Goal: Communication & Community: Answer question/provide support

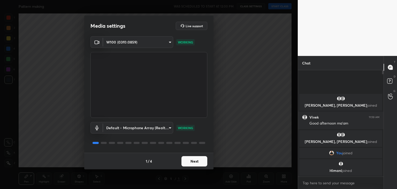
click at [196, 161] on button "Next" at bounding box center [195, 161] width 26 height 10
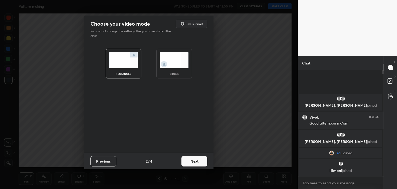
click at [179, 66] on img at bounding box center [174, 60] width 29 height 16
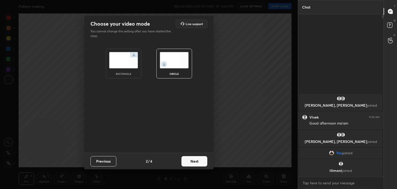
scroll to position [118, 84]
click at [196, 161] on button "Next" at bounding box center [195, 161] width 26 height 10
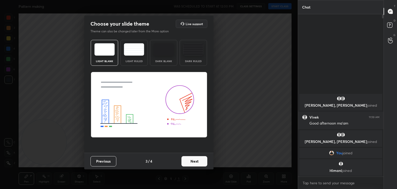
click at [196, 160] on button "Next" at bounding box center [195, 161] width 26 height 10
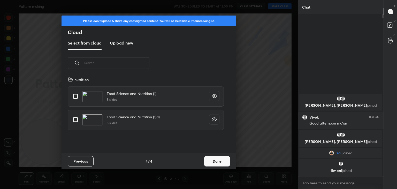
scroll to position [77, 166]
click at [125, 44] on h3 "Upload new" at bounding box center [121, 43] width 23 height 6
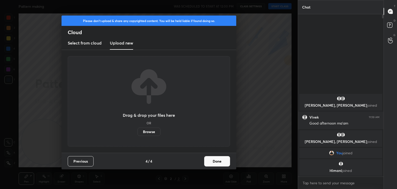
click at [152, 132] on label "Browse" at bounding box center [149, 132] width 23 height 8
click at [138, 132] on input "Browse" at bounding box center [138, 132] width 0 height 8
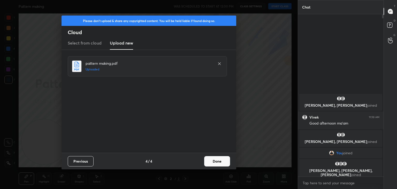
click at [213, 160] on button "Done" at bounding box center [217, 161] width 26 height 10
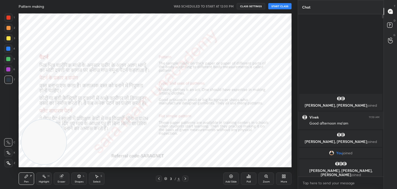
click at [277, 9] on button "START CLASS" at bounding box center [280, 6] width 23 height 6
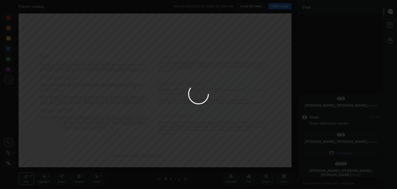
type textarea "x"
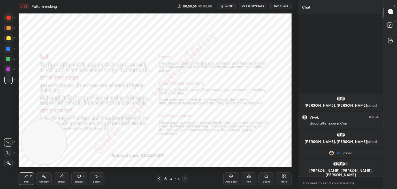
click at [159, 179] on icon at bounding box center [159, 178] width 4 height 4
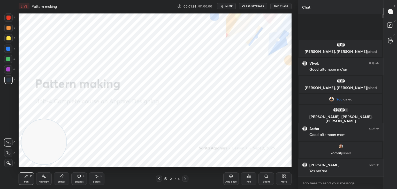
click at [7, 16] on div at bounding box center [8, 18] width 4 height 4
click at [11, 163] on div at bounding box center [8, 163] width 8 height 8
click at [188, 179] on div at bounding box center [185, 178] width 6 height 6
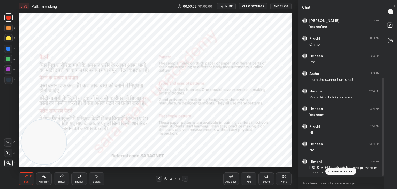
scroll to position [106, 0]
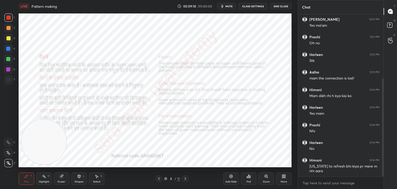
drag, startPoint x: 383, startPoint y: 127, endPoint x: 384, endPoint y: 139, distance: 11.7
click at [384, 139] on div at bounding box center [383, 127] width 2 height 98
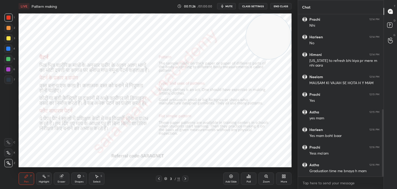
scroll to position [229, 0]
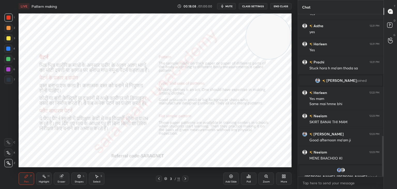
scroll to position [493, 0]
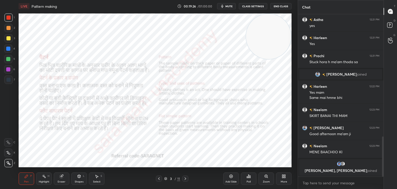
click at [188, 177] on div at bounding box center [185, 178] width 6 height 6
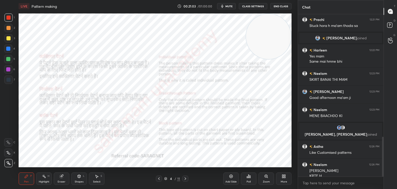
scroll to position [499, 0]
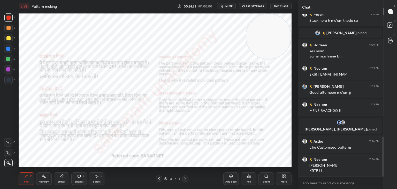
click at [188, 179] on div at bounding box center [185, 178] width 6 height 6
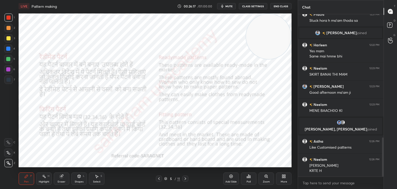
scroll to position [511, 0]
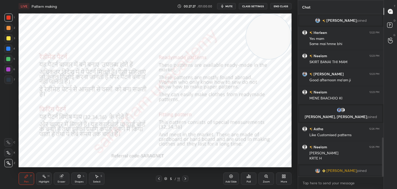
click at [183, 179] on div at bounding box center [185, 178] width 6 height 6
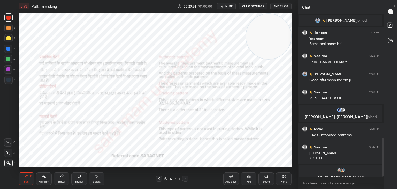
scroll to position [517, 0]
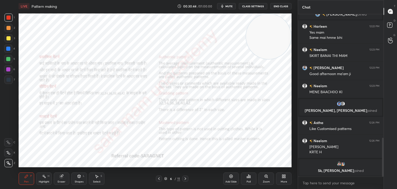
click at [187, 178] on icon at bounding box center [185, 178] width 4 height 4
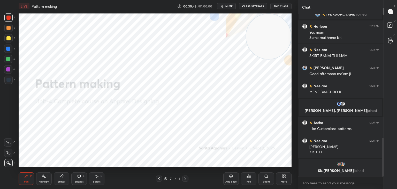
click at [185, 177] on icon at bounding box center [185, 178] width 4 height 4
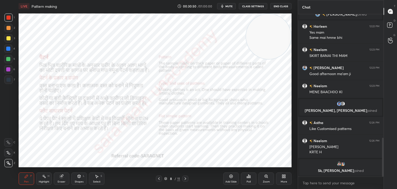
click at [186, 177] on icon at bounding box center [185, 178] width 4 height 4
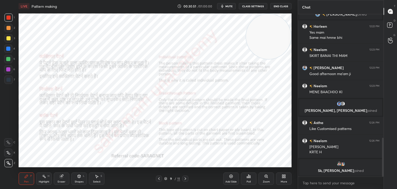
click at [186, 177] on icon at bounding box center [185, 178] width 4 height 4
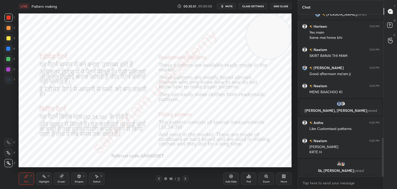
click at [186, 178] on icon at bounding box center [185, 178] width 4 height 4
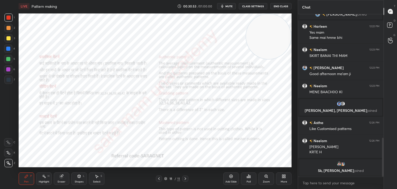
click at [186, 178] on icon at bounding box center [185, 178] width 4 height 4
click at [186, 178] on icon at bounding box center [186, 178] width 2 height 3
click at [160, 179] on icon at bounding box center [159, 178] width 4 height 4
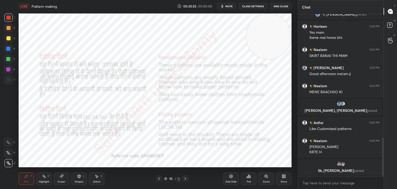
click at [161, 180] on div at bounding box center [159, 178] width 6 height 6
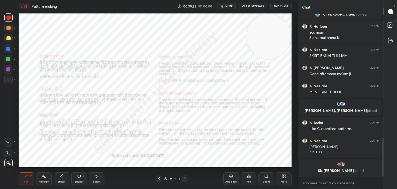
click at [160, 180] on icon at bounding box center [159, 178] width 4 height 4
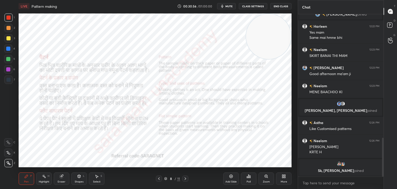
click at [159, 179] on icon at bounding box center [159, 178] width 2 height 3
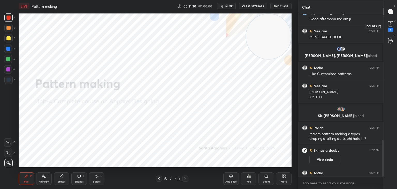
scroll to position [560, 0]
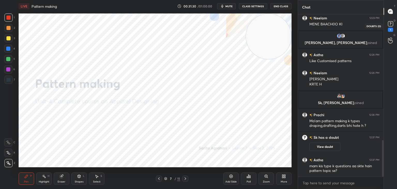
click at [391, 25] on rect at bounding box center [390, 23] width 5 height 5
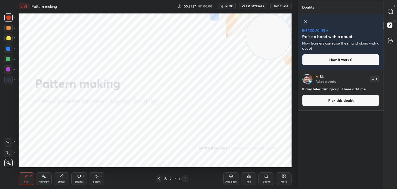
click at [340, 101] on button "Pick this doubt" at bounding box center [340, 100] width 77 height 11
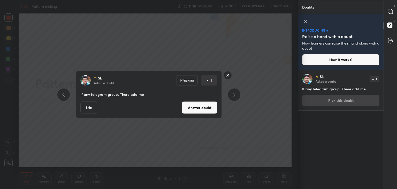
click at [200, 105] on button "Answer doubt" at bounding box center [200, 107] width 36 height 12
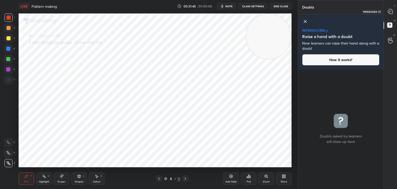
click at [388, 13] on icon at bounding box center [390, 11] width 5 height 5
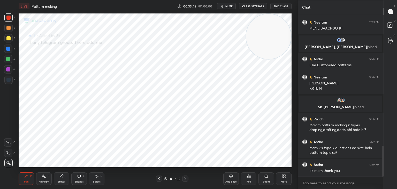
scroll to position [690, 0]
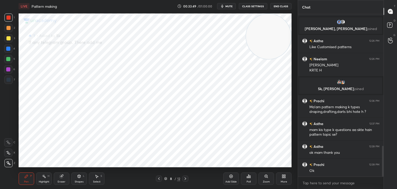
click at [285, 6] on button "End Class" at bounding box center [281, 6] width 21 height 6
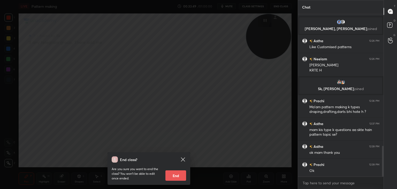
scroll to position [2, 2]
click at [175, 176] on button "End" at bounding box center [176, 175] width 21 height 10
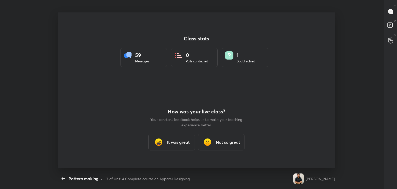
scroll to position [25714, 25476]
click at [180, 142] on h3 "It was great" at bounding box center [178, 142] width 23 height 6
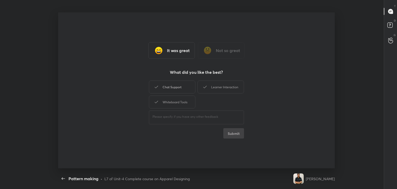
click at [175, 86] on div "Chat Support" at bounding box center [172, 86] width 47 height 13
click at [233, 86] on div "Learner Interaction" at bounding box center [221, 86] width 47 height 13
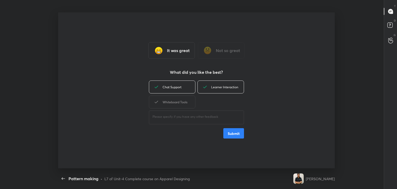
click at [181, 104] on div "Whiteboard Tools" at bounding box center [172, 101] width 47 height 13
type textarea "x"
click at [233, 135] on button "Submit" at bounding box center [234, 133] width 21 height 10
